Goal: Information Seeking & Learning: Learn about a topic

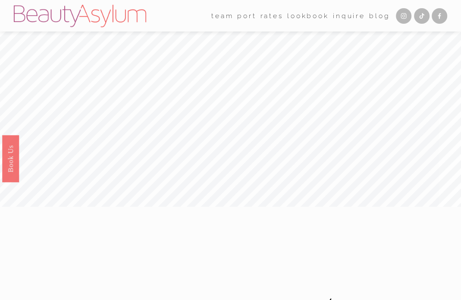
click at [272, 15] on link "Rates" at bounding box center [271, 15] width 23 height 13
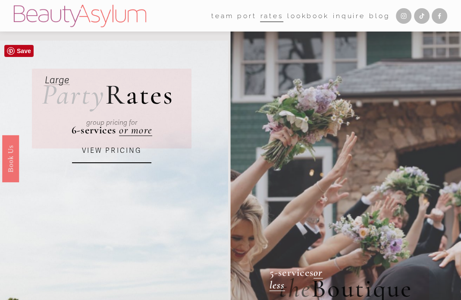
click at [115, 150] on link "VIEW PRICING" at bounding box center [111, 151] width 79 height 24
click at [215, 13] on span "team" at bounding box center [222, 16] width 22 height 12
click at [0, 0] on link "Meet [PERSON_NAME]" at bounding box center [0, 0] width 0 height 0
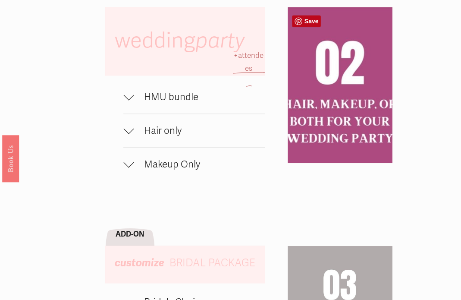
scroll to position [474, 0]
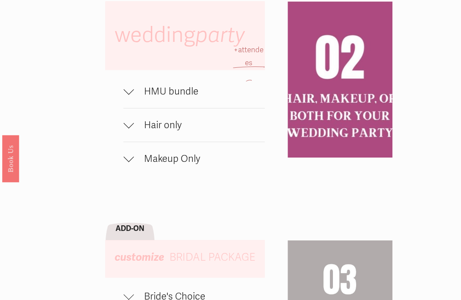
click at [141, 164] on span "Makeup Only" at bounding box center [199, 159] width 131 height 12
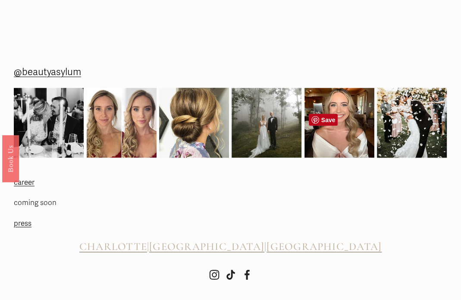
scroll to position [1189, 0]
